Goal: Information Seeking & Learning: Learn about a topic

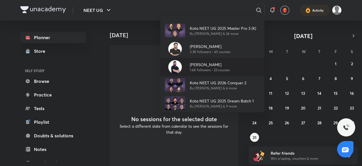
click at [191, 65] on p "[PERSON_NAME]" at bounding box center [210, 64] width 40 height 6
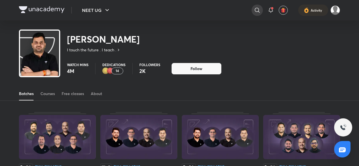
click at [258, 10] on icon at bounding box center [257, 10] width 7 height 7
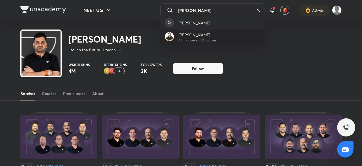
type input "yogender"
click at [234, 37] on div "Yogender Singh 6K followers • 72 courses" at bounding box center [212, 37] width 104 height 16
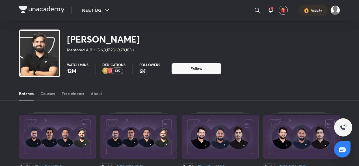
click at [19, 137] on img at bounding box center [57, 137] width 77 height 44
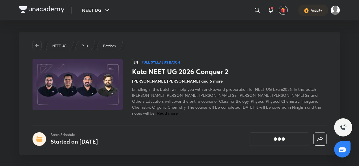
click at [42, 138] on div at bounding box center [40, 139] width 14 height 14
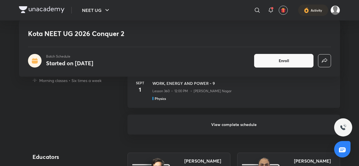
scroll to position [353, 0]
click at [232, 128] on h6 "View complete schedule" at bounding box center [234, 125] width 213 height 20
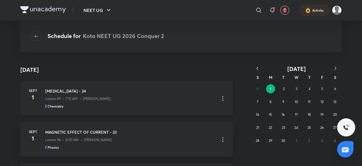
click at [222, 99] on icon at bounding box center [223, 98] width 7 height 7
click at [208, 112] on li "Go to course page" at bounding box center [191, 112] width 65 height 10
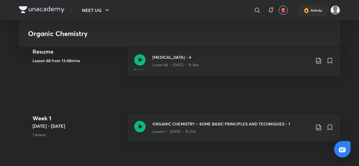
scroll to position [149, 0]
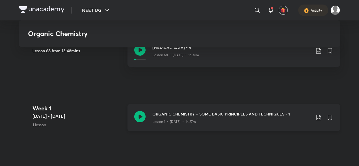
click at [234, 123] on div "Lesson 1 • May 10 • 1h 27m" at bounding box center [231, 120] width 158 height 7
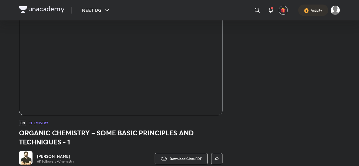
scroll to position [59, 0]
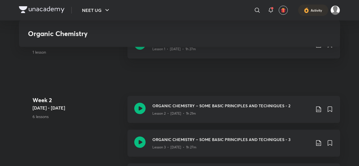
scroll to position [158, 0]
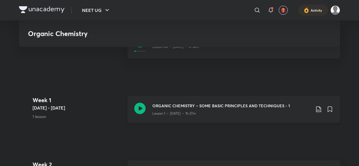
click at [195, 120] on div "ORGANIC CHEMISTRY – SOME BASIC PRINCIPLES AND TECHNIQUES - 1 Lesson 1 • May 10 …" at bounding box center [234, 109] width 213 height 27
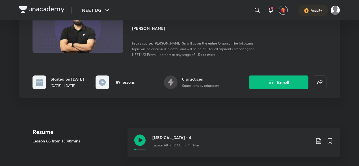
scroll to position [62, 0]
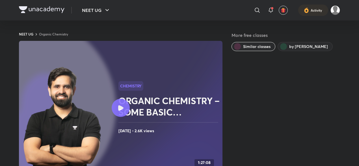
scroll to position [149, 0]
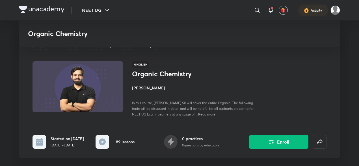
scroll to position [353, 0]
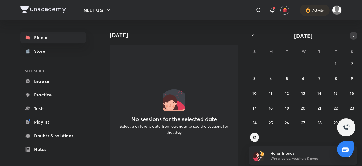
click at [353, 38] on icon "button" at bounding box center [353, 35] width 5 height 5
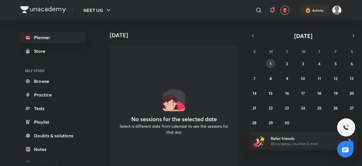
click at [270, 66] on button "1" at bounding box center [270, 63] width 9 height 9
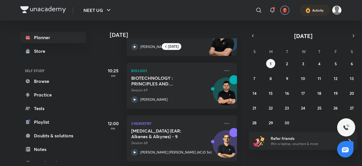
scroll to position [91, 0]
